Goal: Task Accomplishment & Management: Use online tool/utility

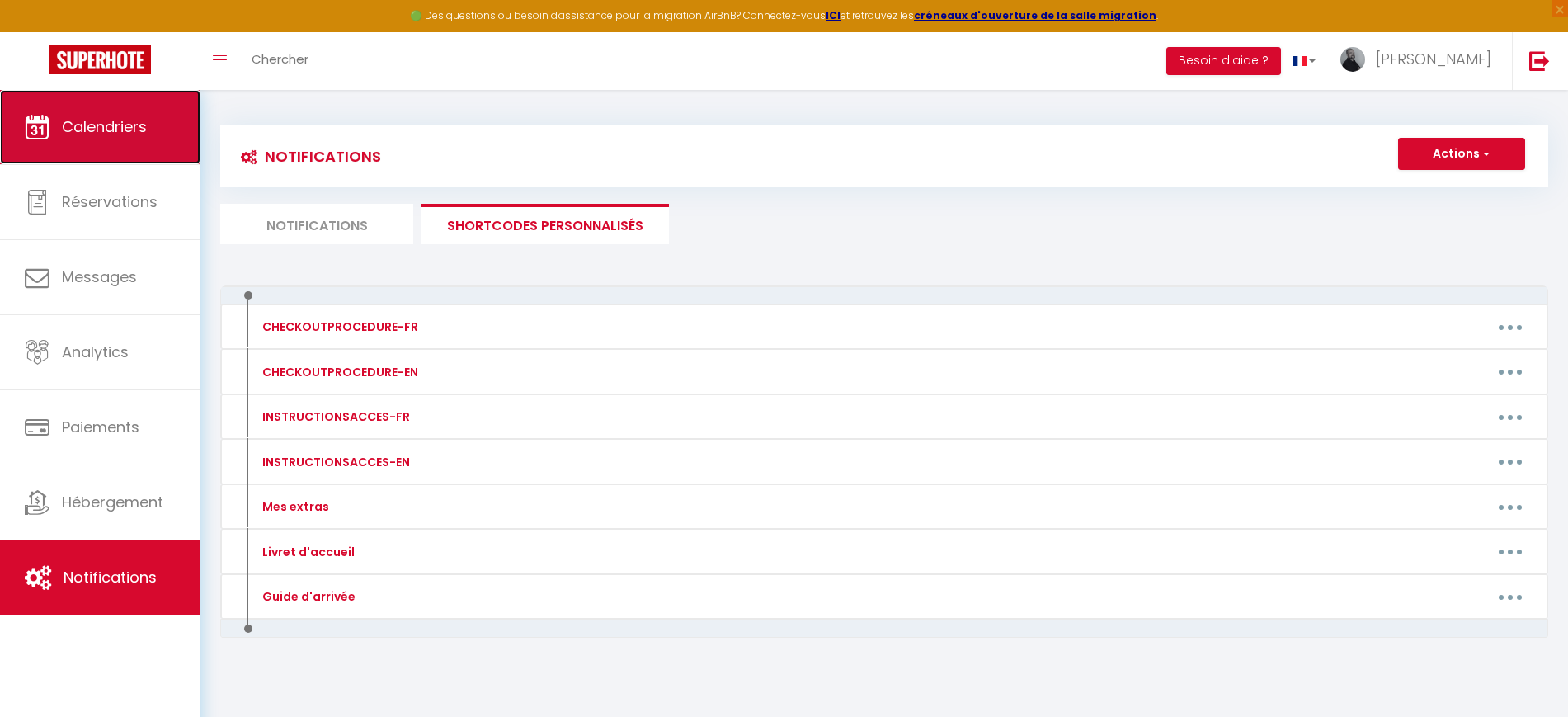
click at [136, 124] on span "Calendriers" at bounding box center [104, 127] width 85 height 21
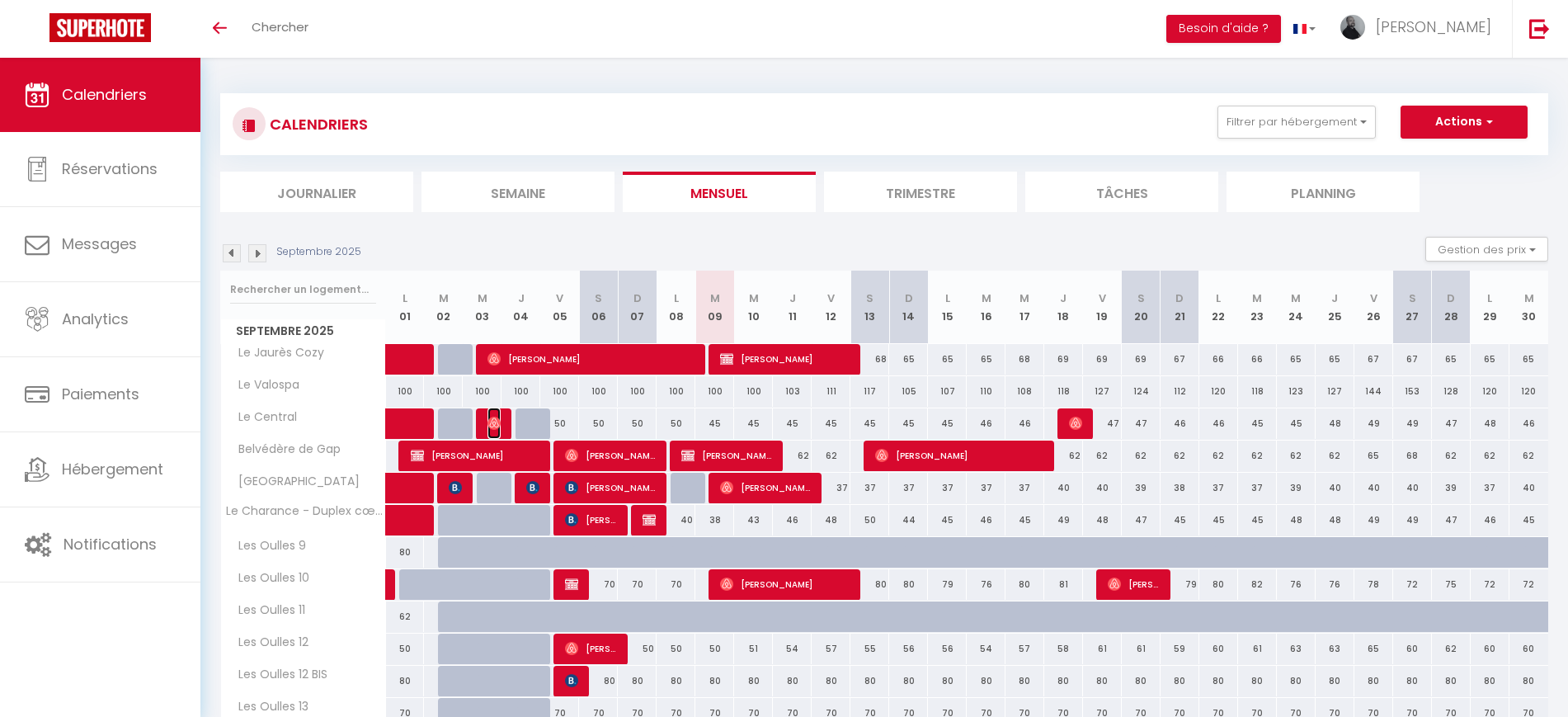
click at [496, 425] on img at bounding box center [494, 424] width 13 height 13
select select "OK"
select select "0"
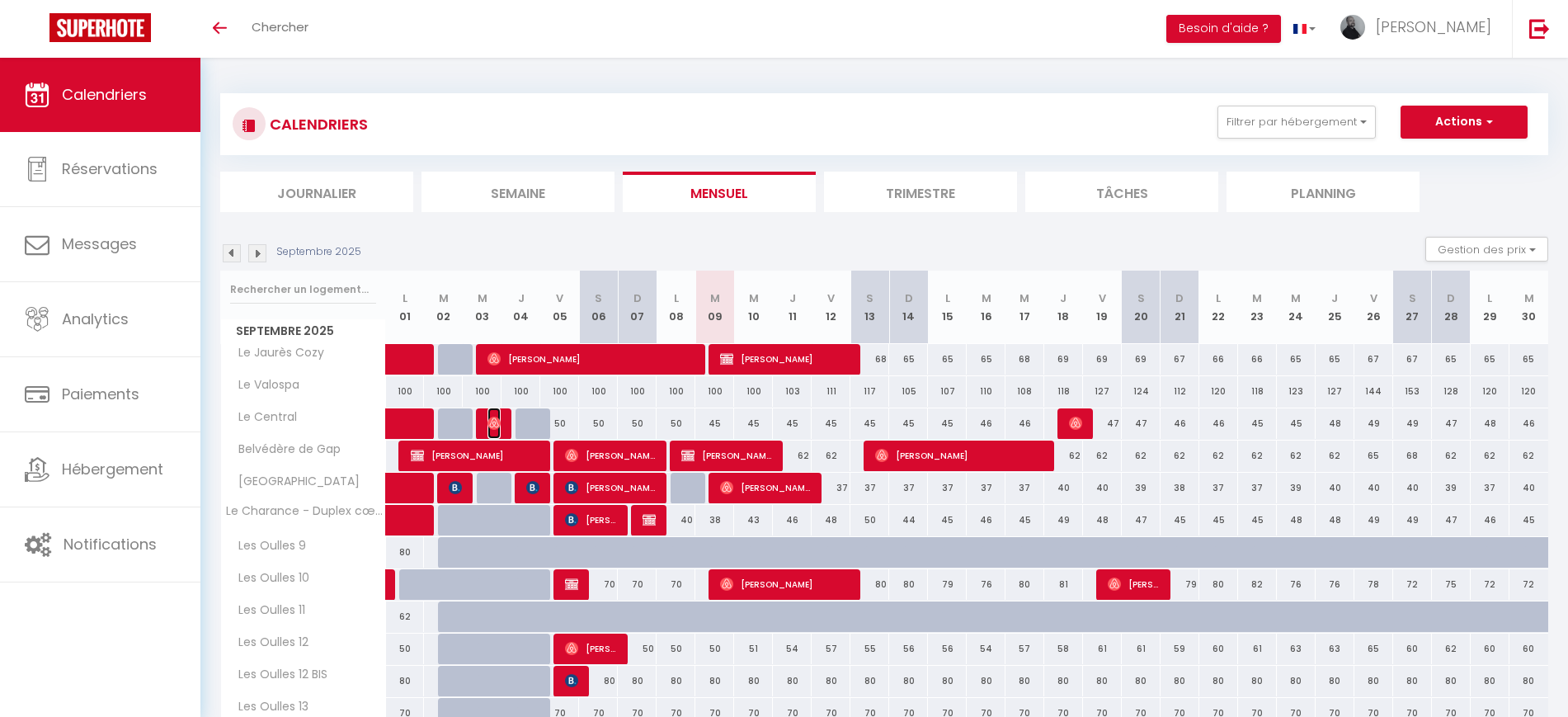
select select "1"
select select
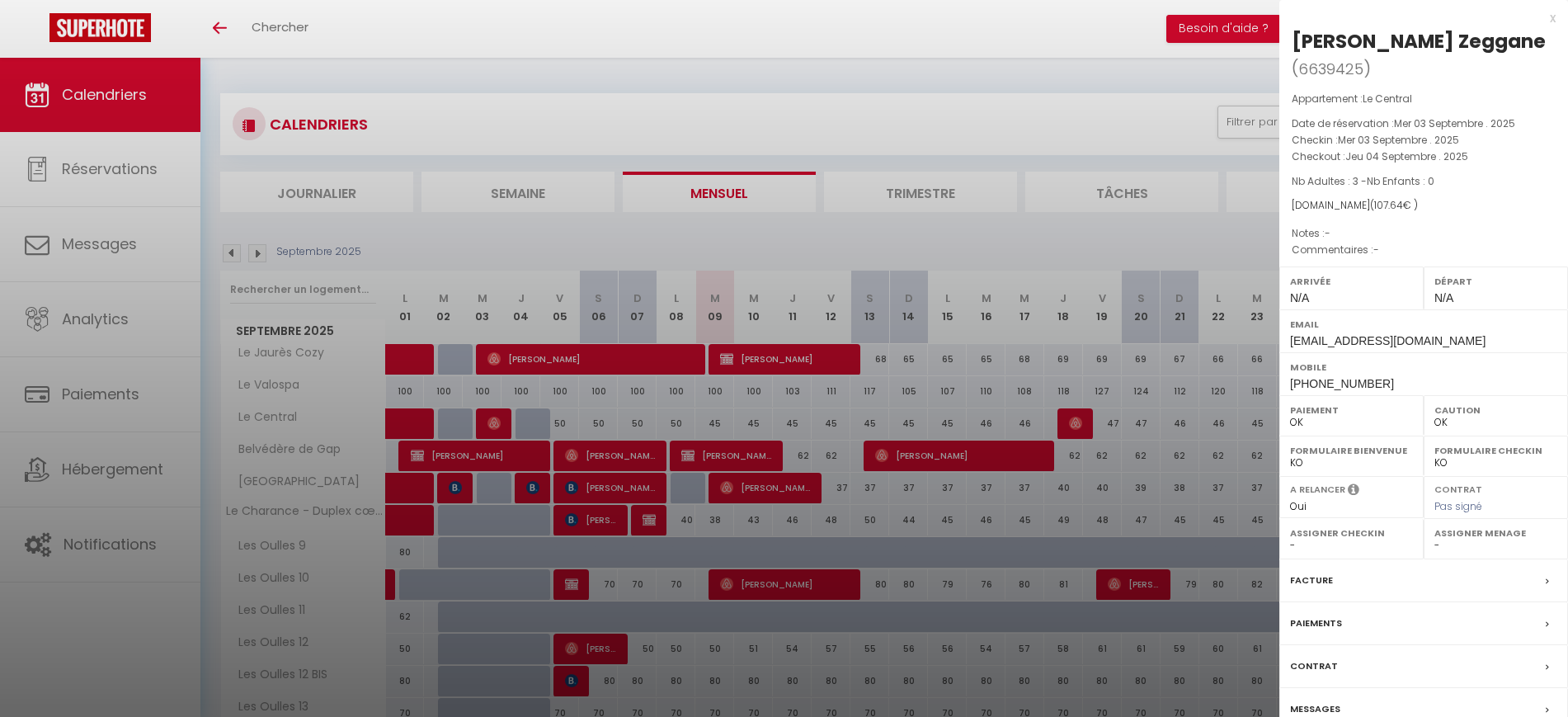
click at [1354, 616] on div "Paiements" at bounding box center [1423, 623] width 289 height 43
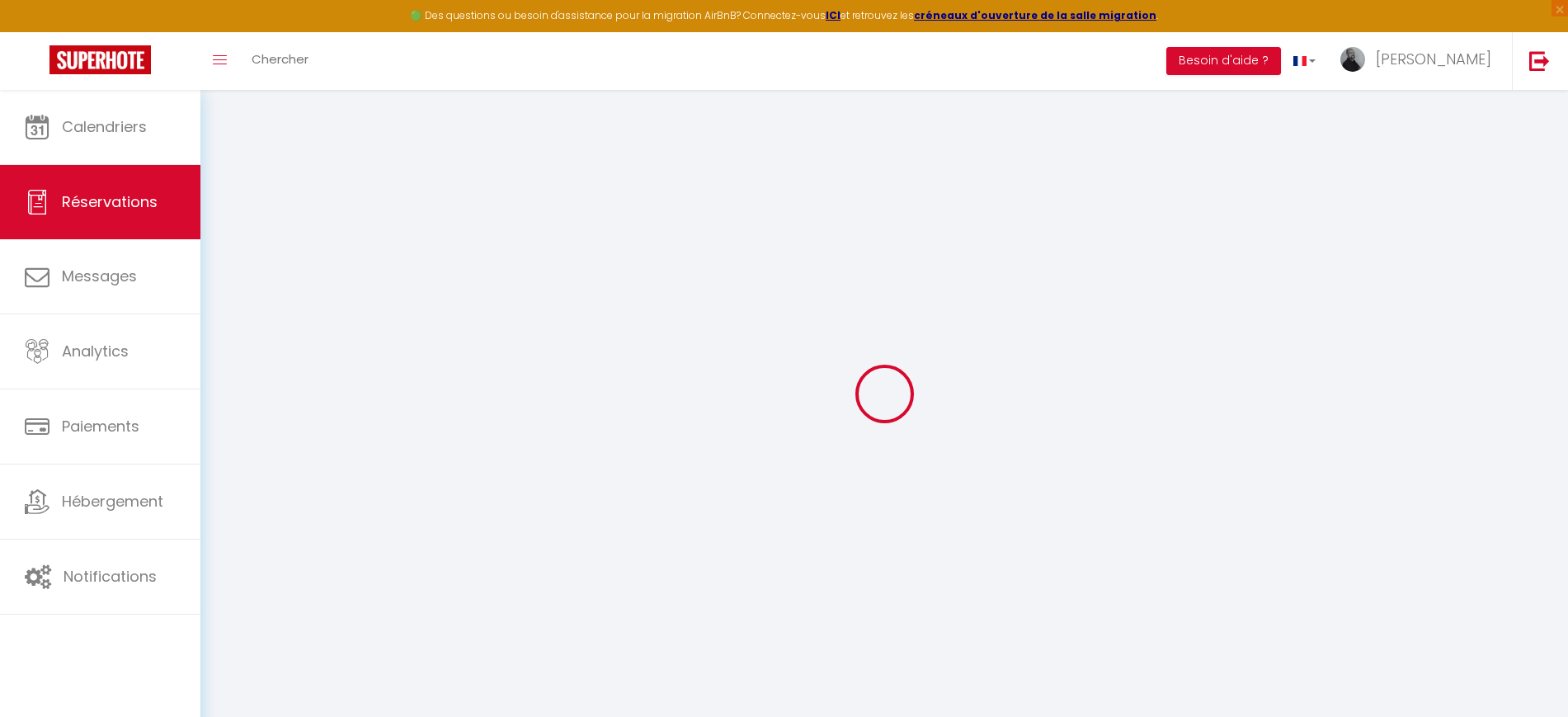
select select
checkbox input "false"
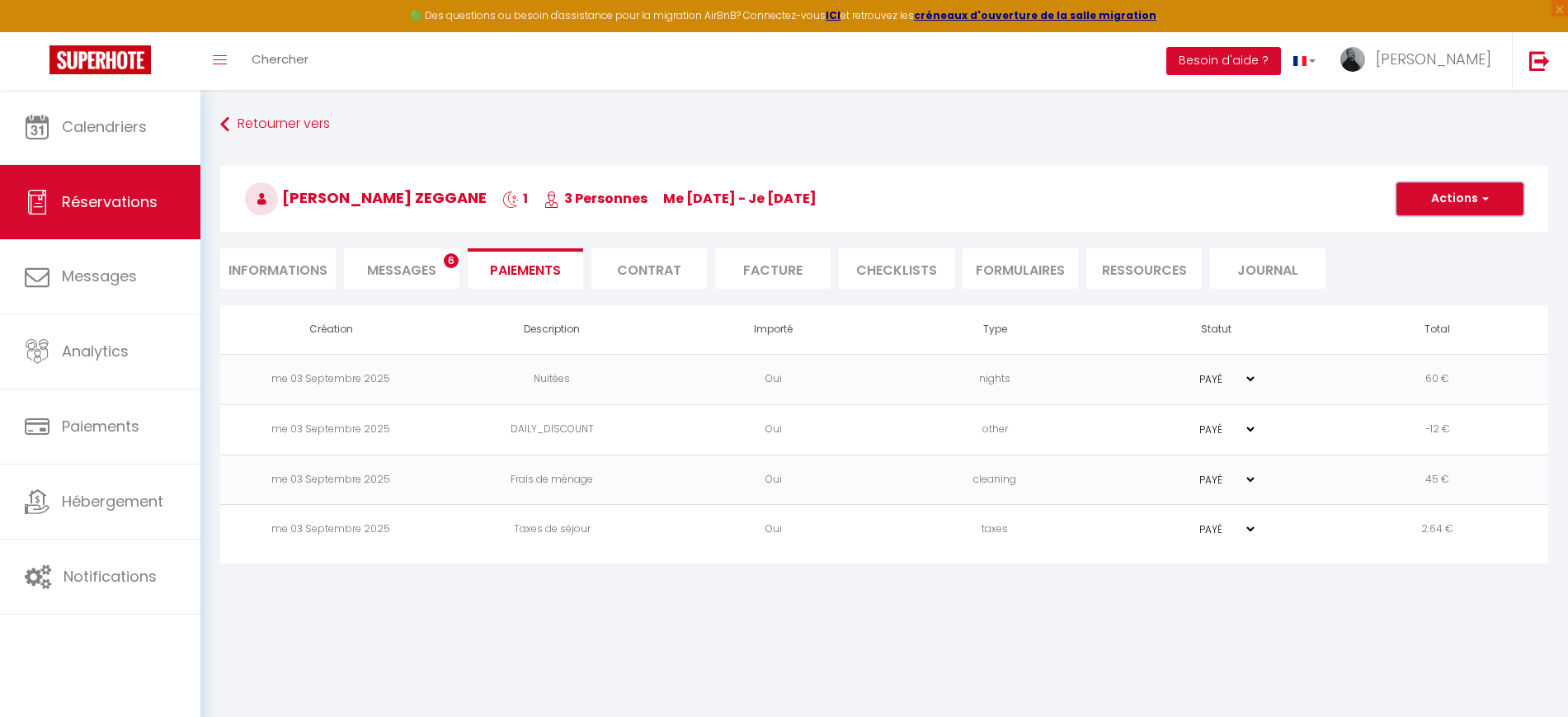
click at [1426, 213] on button "Actions" at bounding box center [1460, 199] width 127 height 33
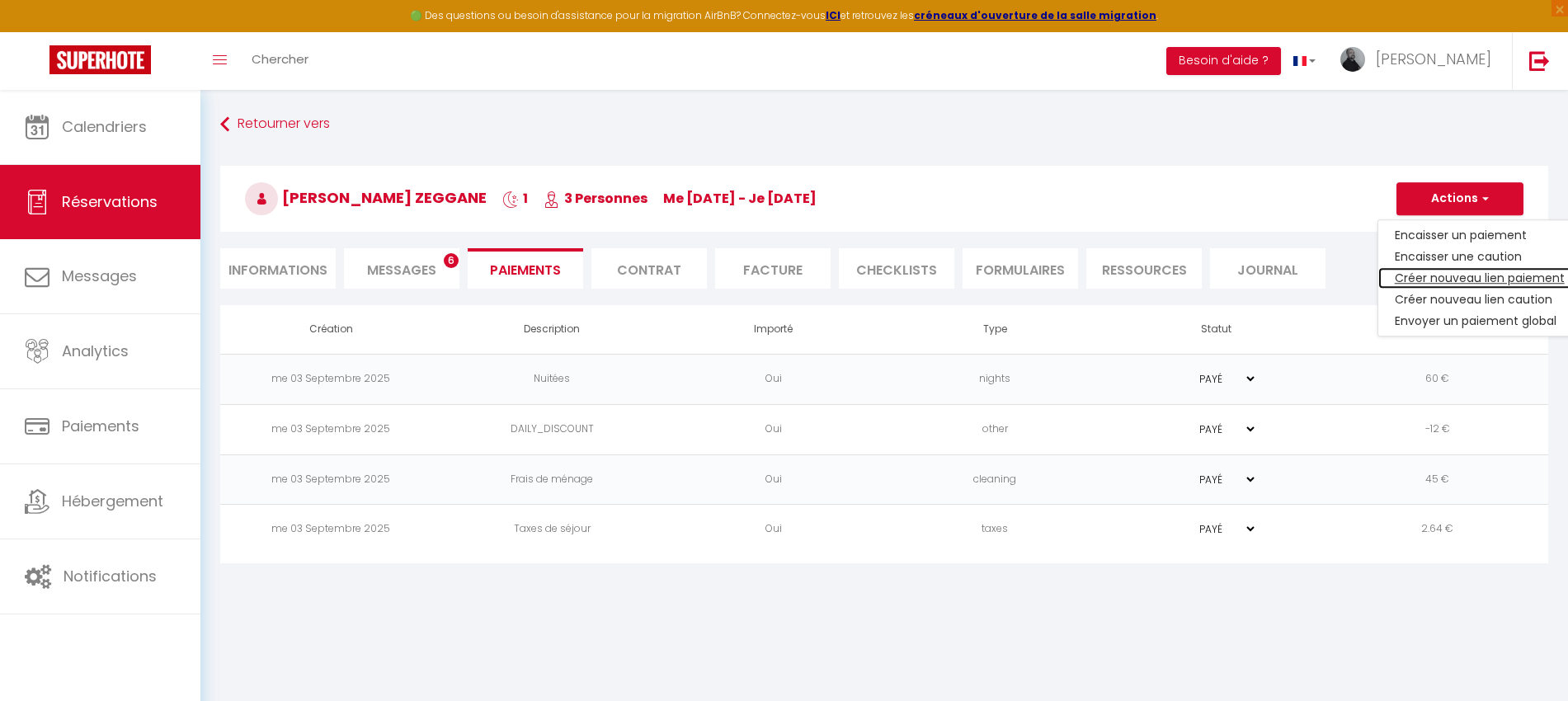
click at [1458, 275] on link "Créer nouveau lien paiement" at bounding box center [1479, 278] width 203 height 21
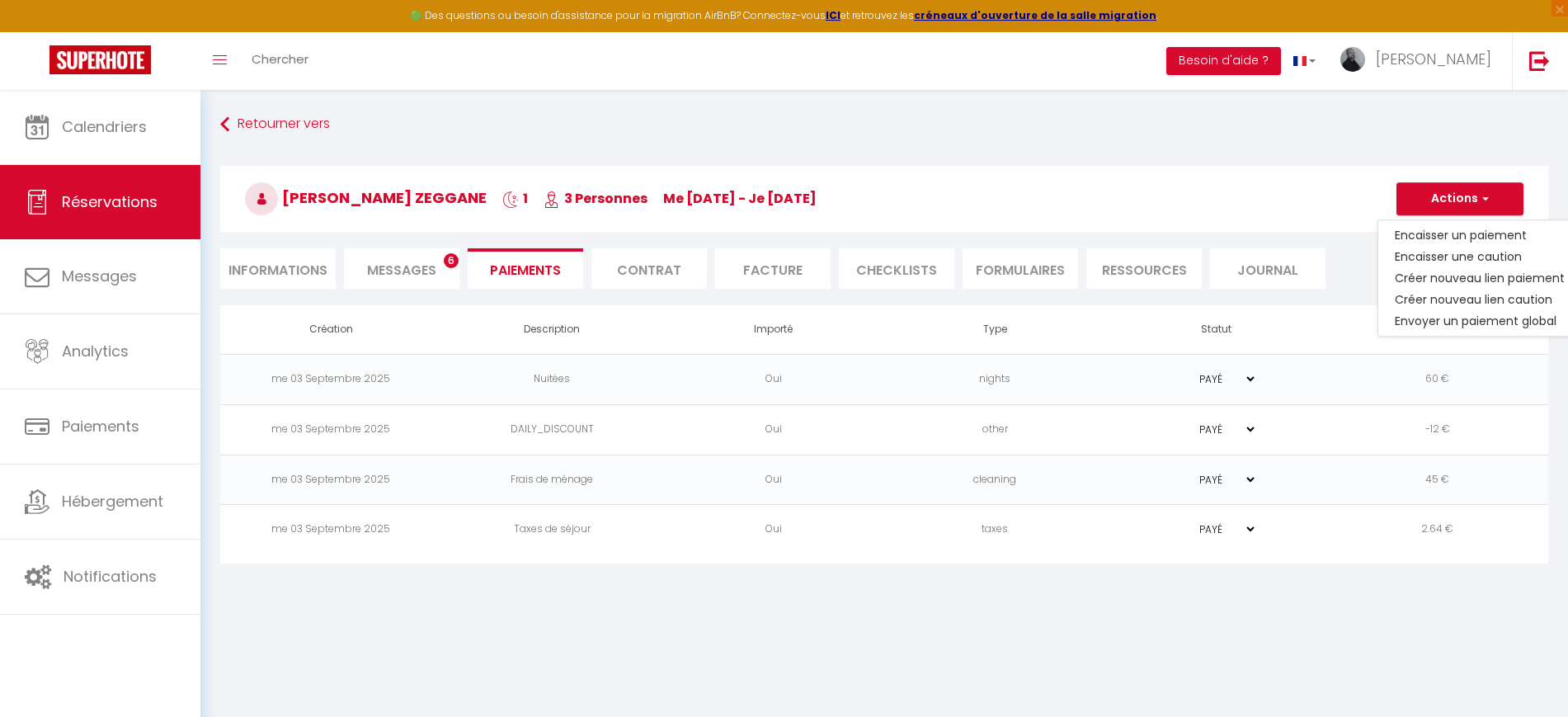
select select "nights"
type input "reoqvwx8kg7zqi4xwitlqrgrk8ul@reply.superhote.com"
select select "11602"
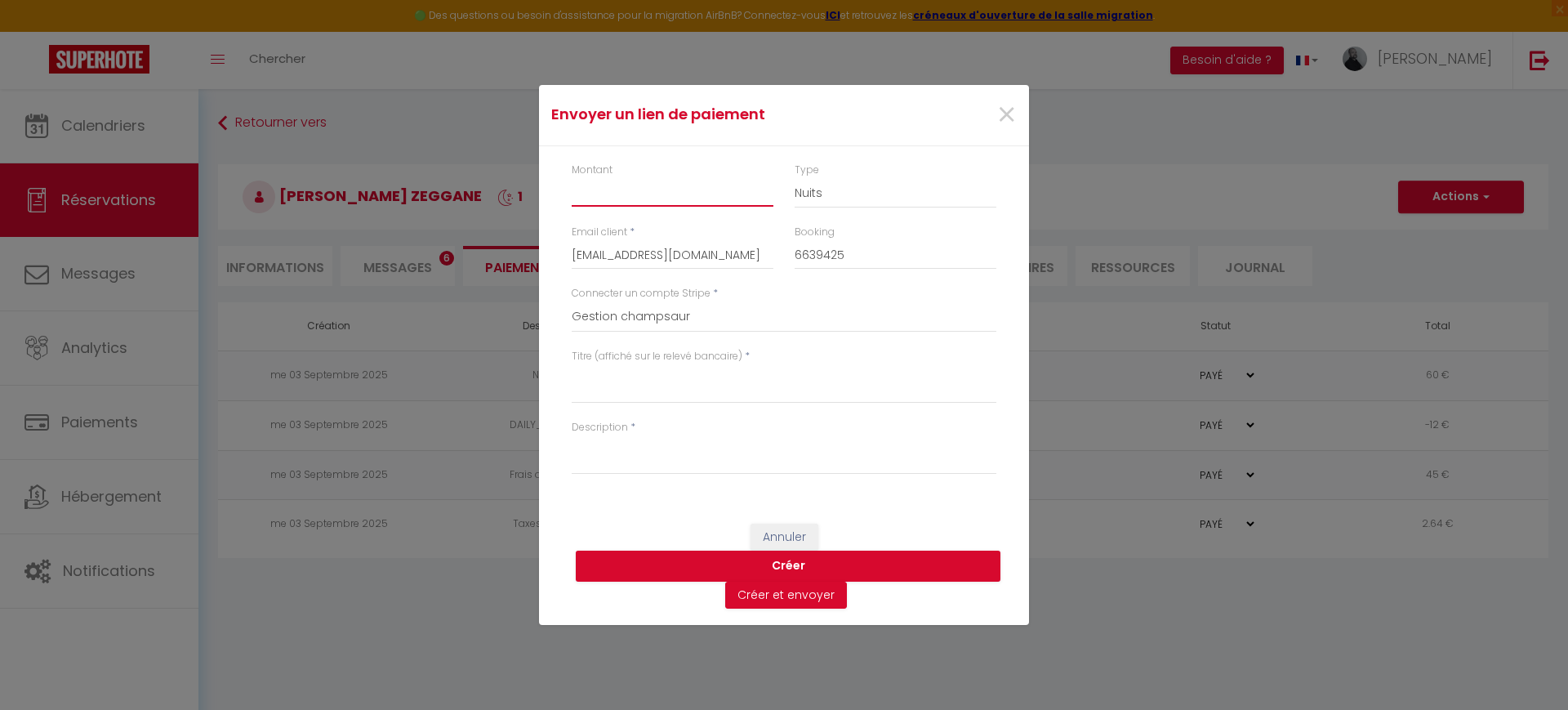
click at [701, 188] on input "Montant" at bounding box center [672, 192] width 201 height 29
type input "10"
click at [799, 194] on select "Nuits Frais de ménage Taxe de séjour Autre" at bounding box center [896, 192] width 201 height 31
select select "other"
click at [795, 177] on select "Nuits Frais de ménage Taxe de séjour Autre" at bounding box center [896, 192] width 201 height 31
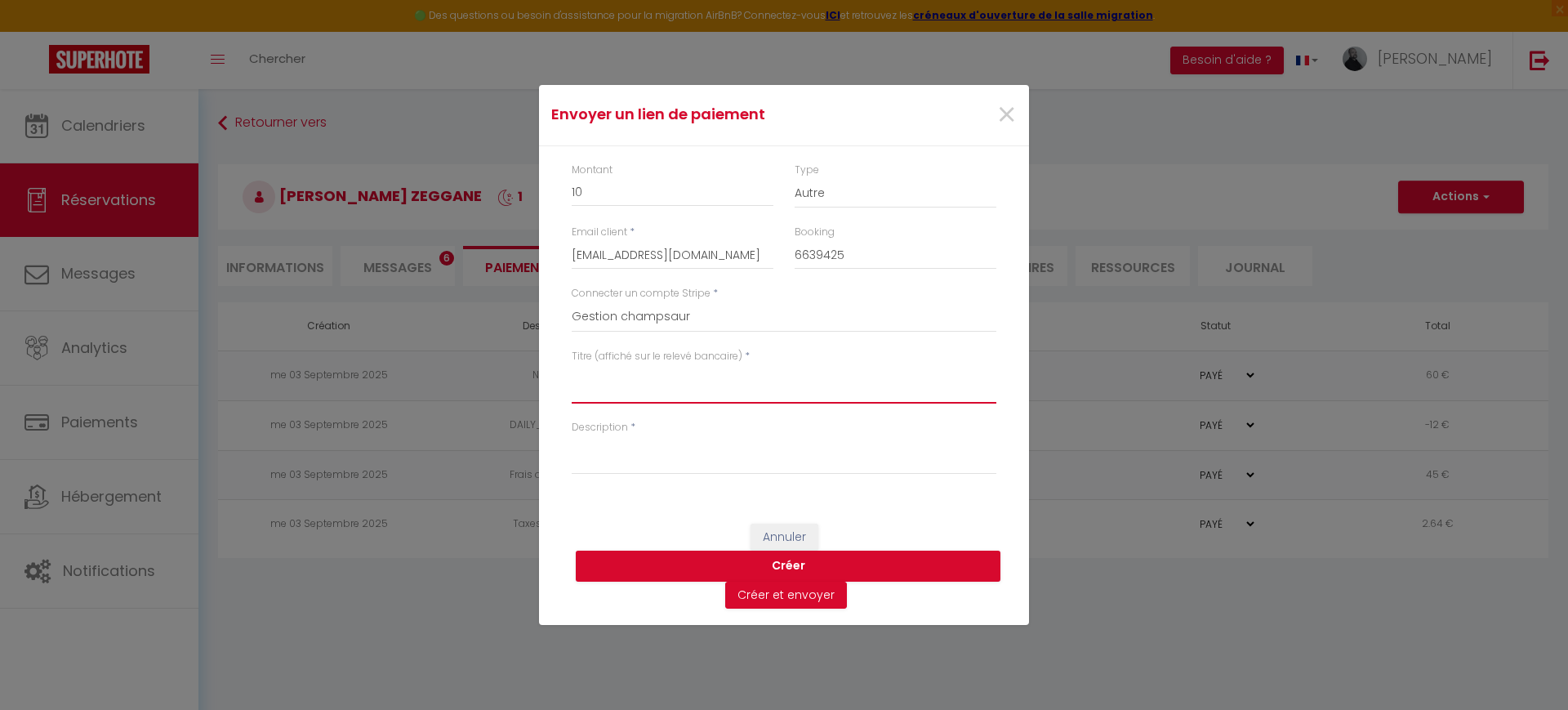
click at [659, 380] on textarea "Titre (affiché sur le relevé bancaire)" at bounding box center [784, 383] width 425 height 39
type textarea "Oreiller tâché"
click at [623, 439] on textarea "Description" at bounding box center [784, 455] width 425 height 39
paste textarea "Oreiller tâché"
type textarea "Oreiller tâché"
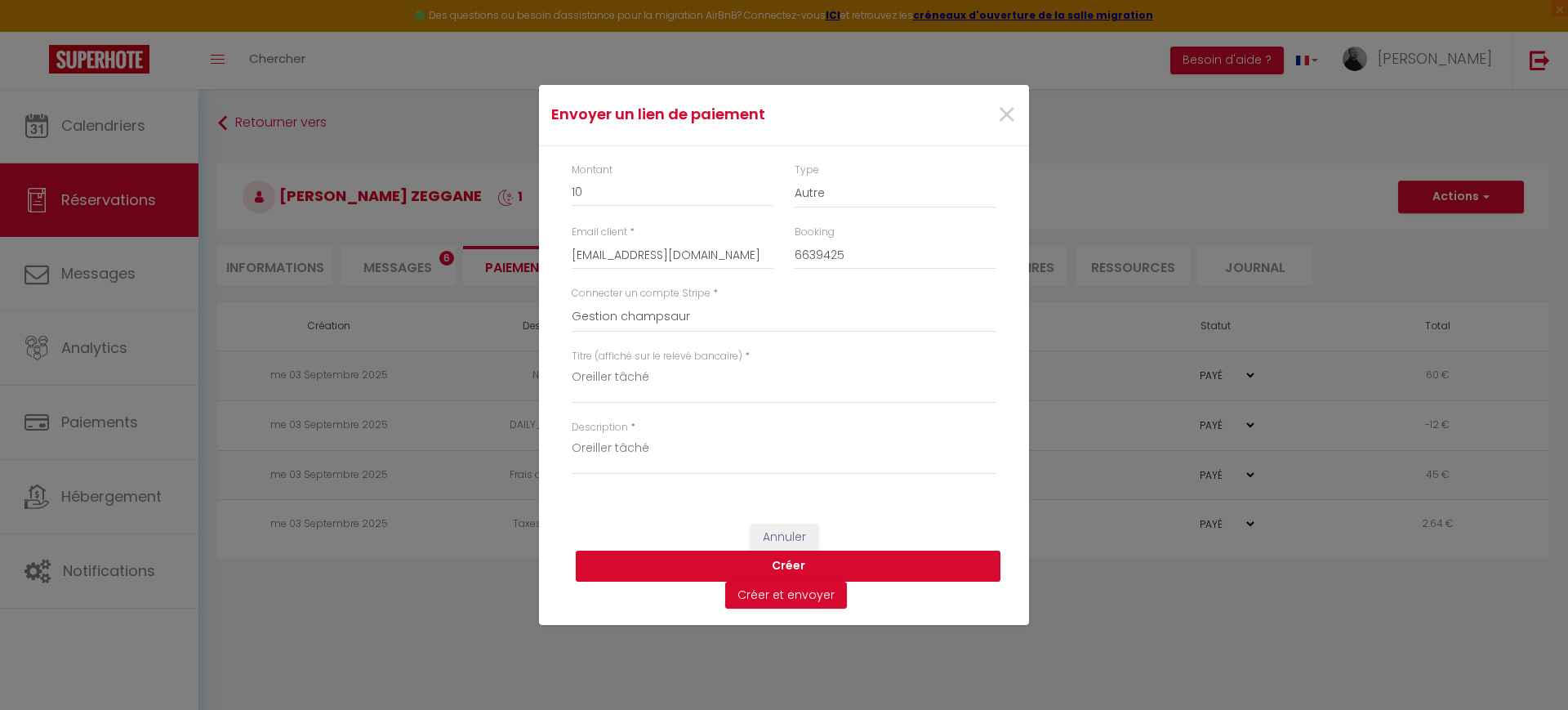
click at [690, 559] on button "Créer" at bounding box center [789, 567] width 425 height 31
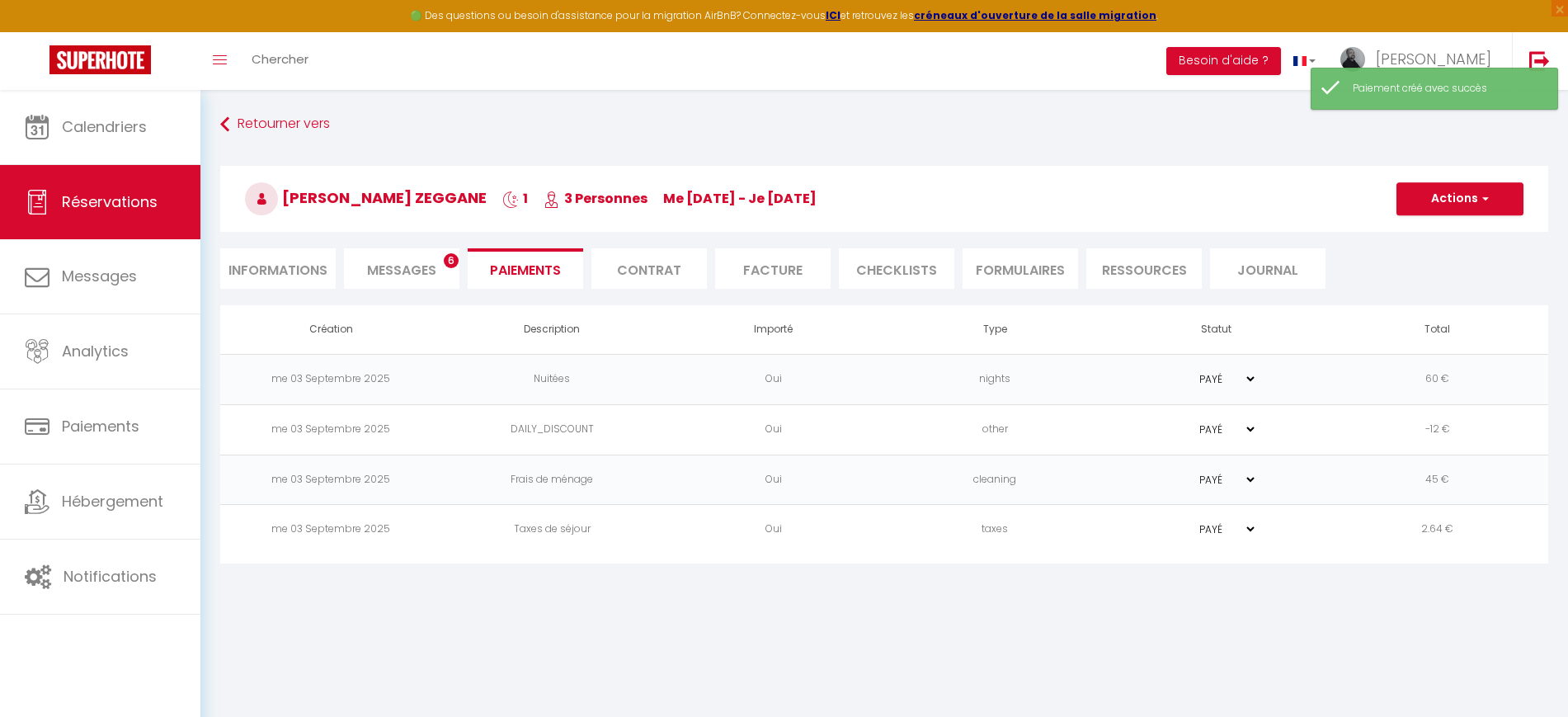
select select "0"
